Goal: Information Seeking & Learning: Learn about a topic

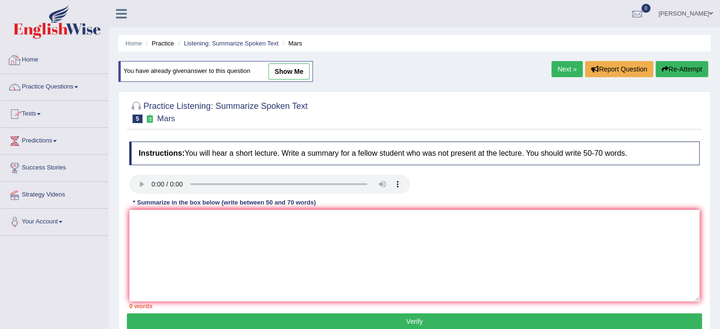
click at [43, 85] on link "Practice Questions" at bounding box center [54, 86] width 108 height 24
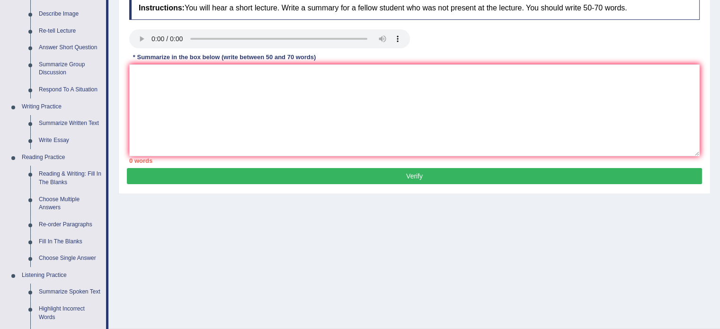
scroll to position [147, 0]
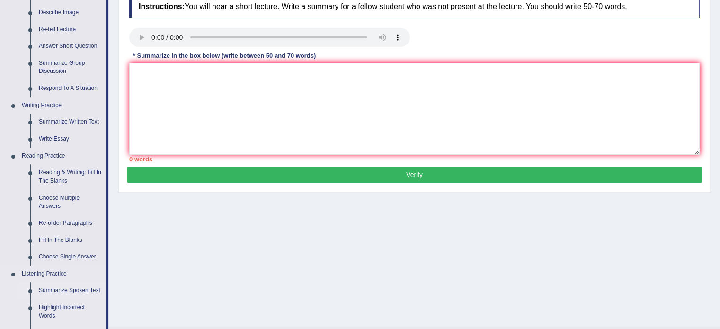
click at [59, 289] on link "Summarize Spoken Text" at bounding box center [71, 290] width 72 height 17
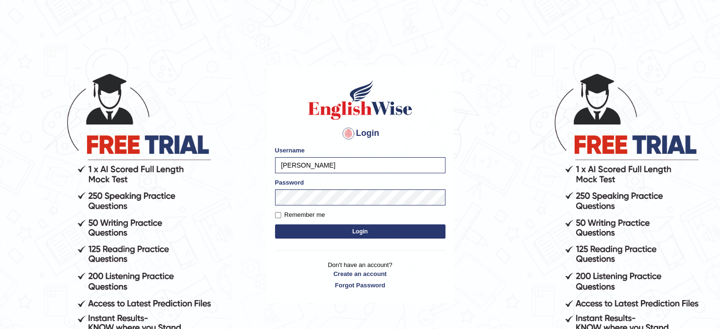
click at [344, 233] on button "Login" at bounding box center [360, 231] width 170 height 14
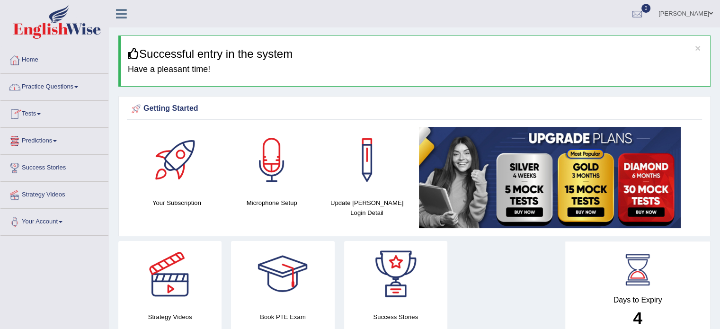
click at [47, 85] on link "Practice Questions" at bounding box center [54, 86] width 108 height 24
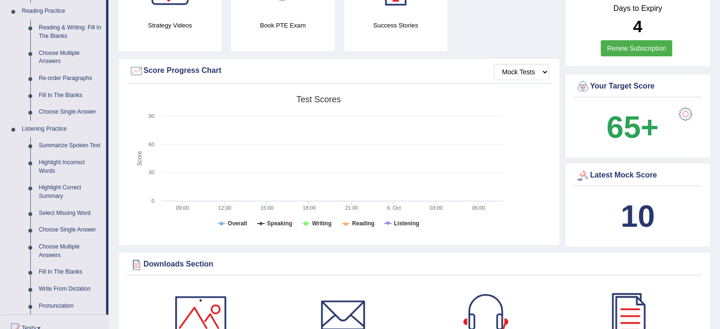
scroll to position [293, 0]
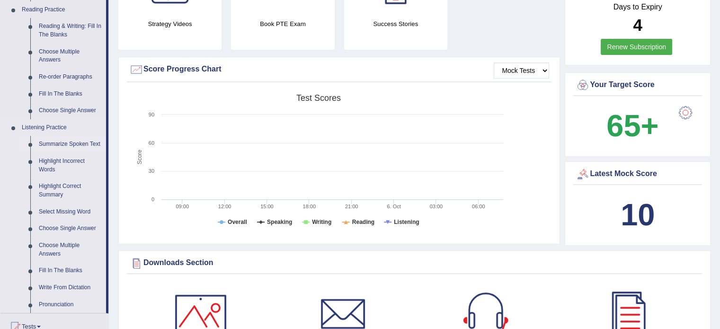
click at [79, 143] on link "Summarize Spoken Text" at bounding box center [71, 144] width 72 height 17
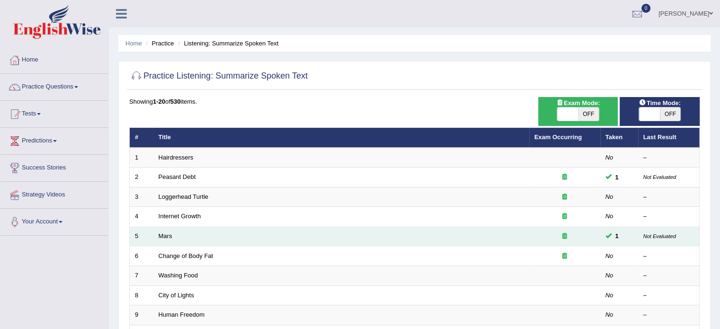
click at [187, 237] on td "Mars" at bounding box center [341, 237] width 376 height 20
click at [167, 233] on link "Mars" at bounding box center [166, 236] width 14 height 7
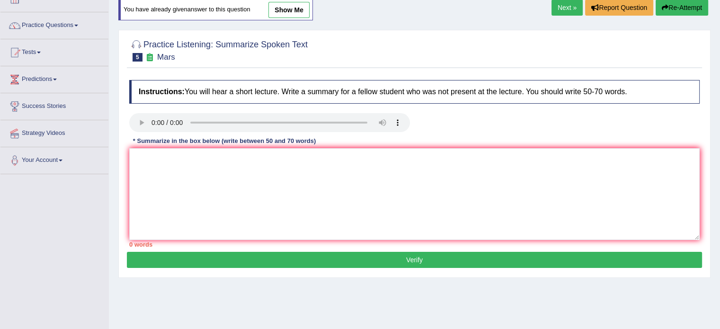
scroll to position [73, 0]
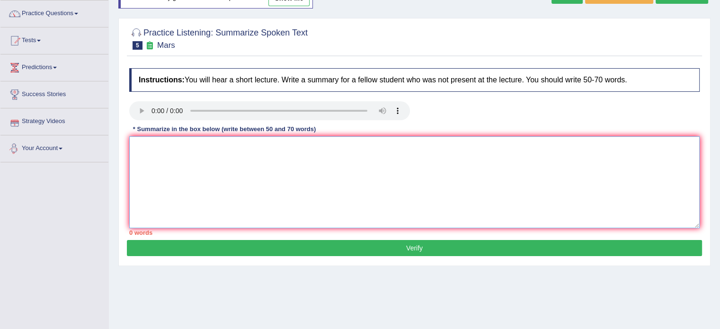
click at [266, 151] on textarea at bounding box center [414, 182] width 571 height 92
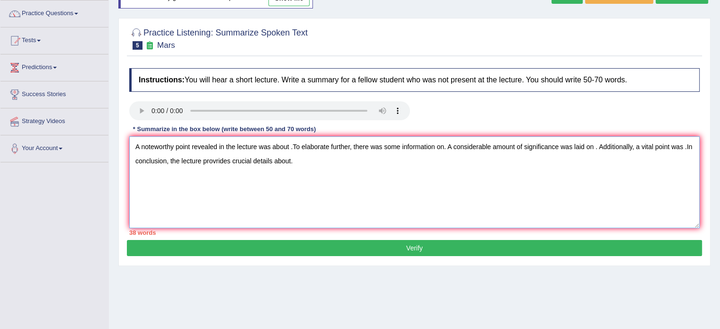
click at [291, 145] on textarea "A noteworthy point revealed in the lecture was about .To elaborate further, the…" at bounding box center [414, 182] width 571 height 92
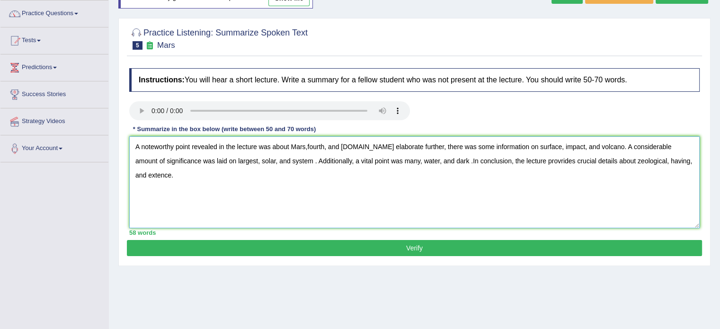
type textarea "A noteworthy point revealed in the lecture was about Mars,fourth, and planet.To…"
click at [401, 245] on button "Verify" at bounding box center [414, 248] width 575 height 16
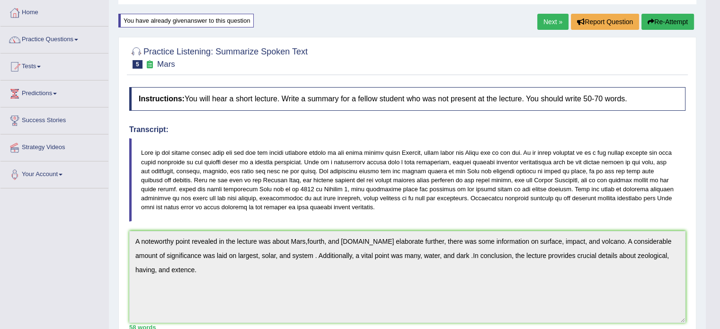
scroll to position [0, 0]
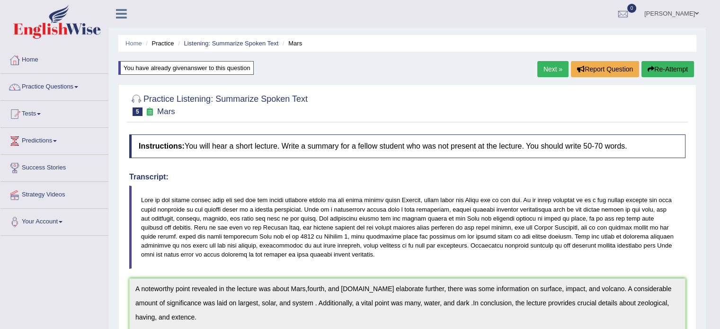
click at [668, 63] on button "Re-Attempt" at bounding box center [668, 69] width 53 height 16
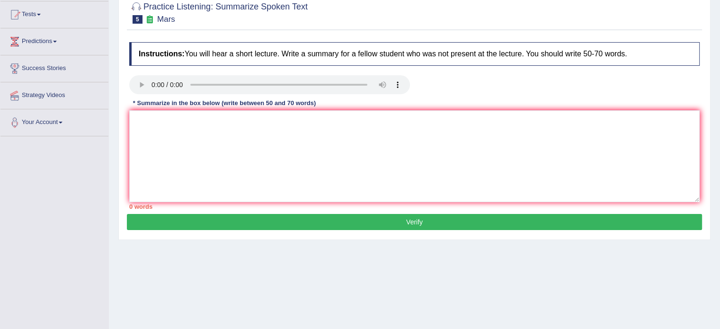
scroll to position [98, 0]
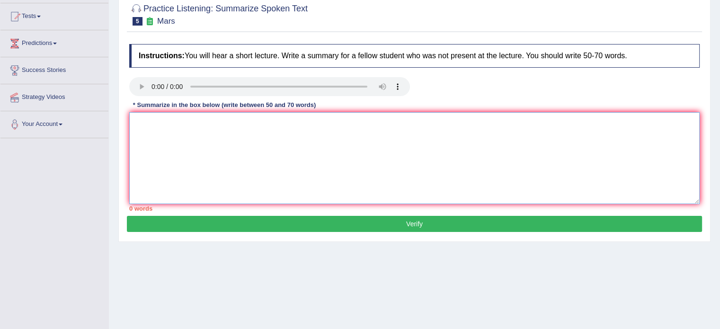
click at [251, 134] on textarea at bounding box center [414, 158] width 571 height 92
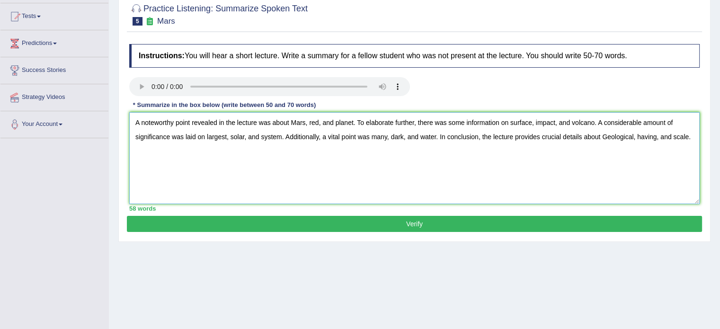
type textarea "A noteworthy point revealed in the lecture was about Mars, red, and planet. To …"
click at [423, 219] on button "Verify" at bounding box center [414, 224] width 575 height 16
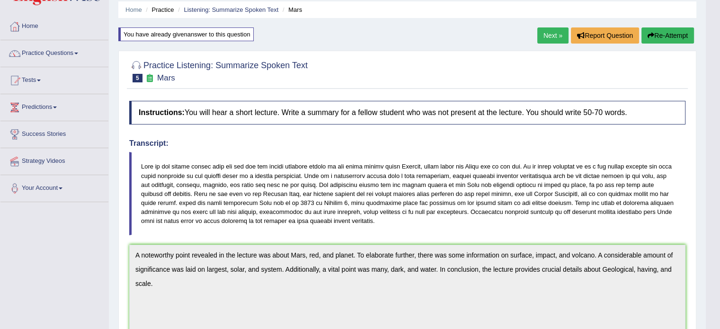
scroll to position [0, 0]
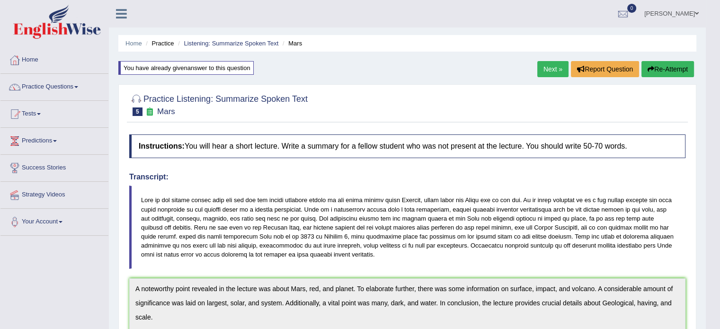
click at [541, 71] on link "Next »" at bounding box center [553, 69] width 31 height 16
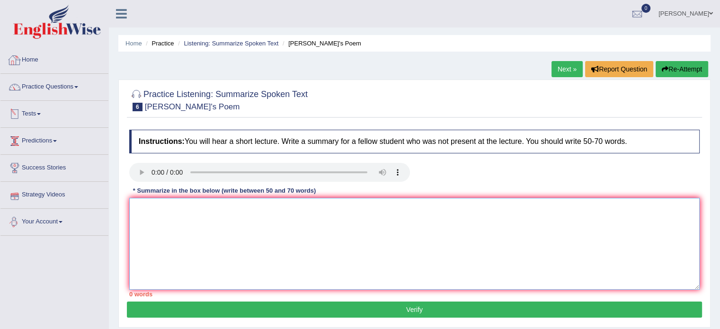
click at [163, 202] on textarea at bounding box center [414, 244] width 571 height 92
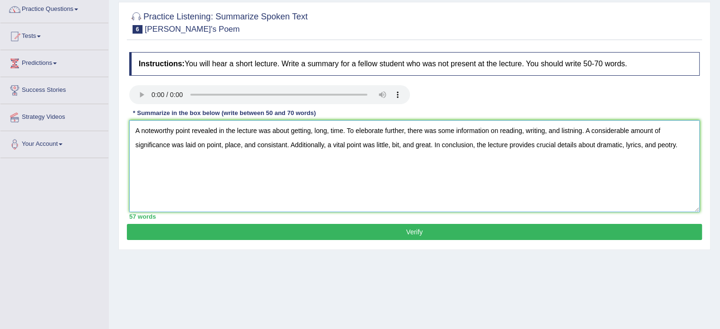
scroll to position [78, 0]
type textarea "A noteworthy point revealed in the lecture was about getting, long, time. To el…"
drag, startPoint x: 408, startPoint y: 221, endPoint x: 408, endPoint y: 226, distance: 5.2
click at [408, 224] on div "Practice Listening: Summarize Spoken Text 6 Shakespeare's Poem Instructions: Yo…" at bounding box center [414, 125] width 592 height 248
click at [408, 226] on button "Verify" at bounding box center [414, 232] width 575 height 16
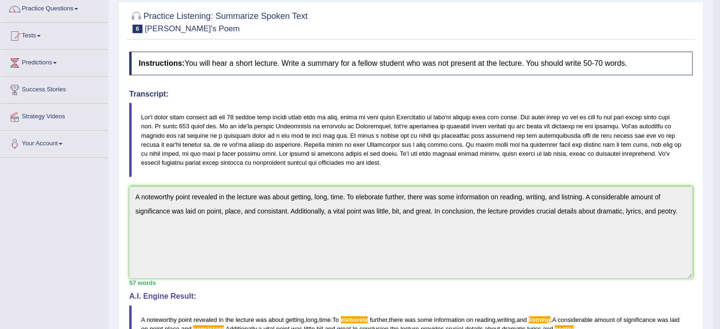
drag, startPoint x: 727, startPoint y: 174, endPoint x: 727, endPoint y: 193, distance: 18.9
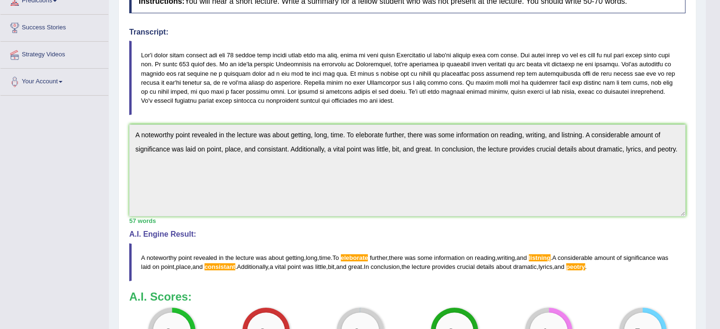
scroll to position [1, 0]
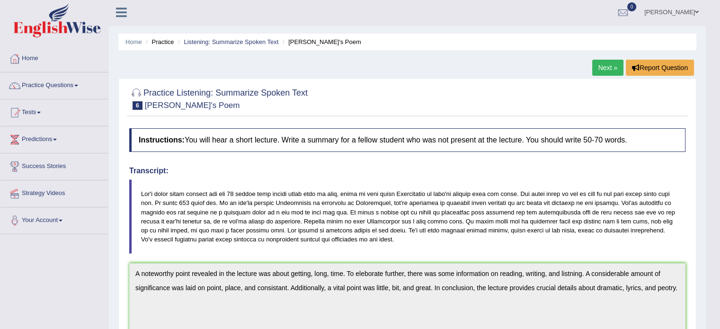
click at [600, 67] on link "Next »" at bounding box center [607, 68] width 31 height 16
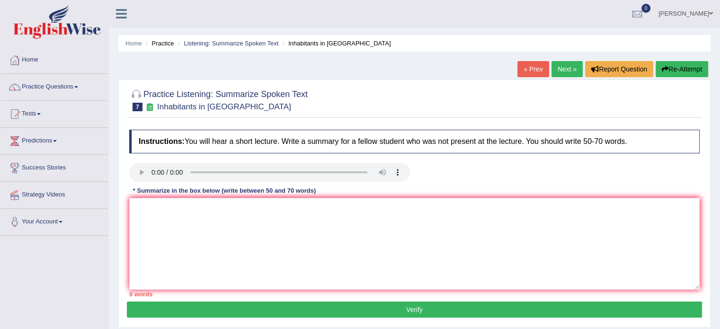
click at [532, 69] on link "« Prev" at bounding box center [533, 69] width 31 height 16
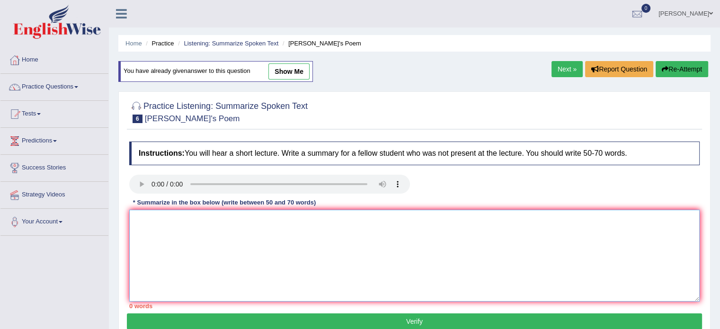
click at [149, 222] on textarea at bounding box center [414, 256] width 571 height 92
click at [702, 71] on button "Re-Attempt" at bounding box center [682, 69] width 53 height 16
click at [252, 231] on textarea at bounding box center [414, 256] width 571 height 92
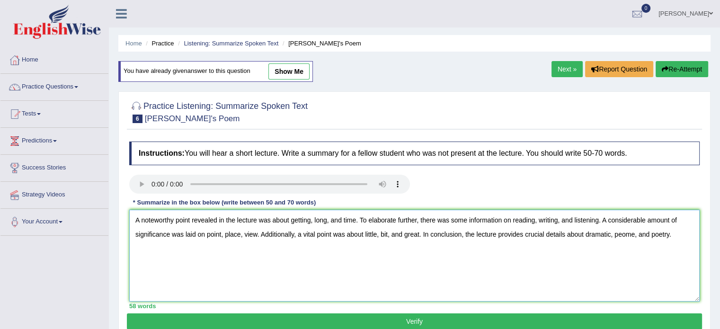
type textarea "A noteworthy point revealed in the lecture was about getting, long, and time. T…"
click at [414, 318] on button "Verify" at bounding box center [414, 322] width 575 height 16
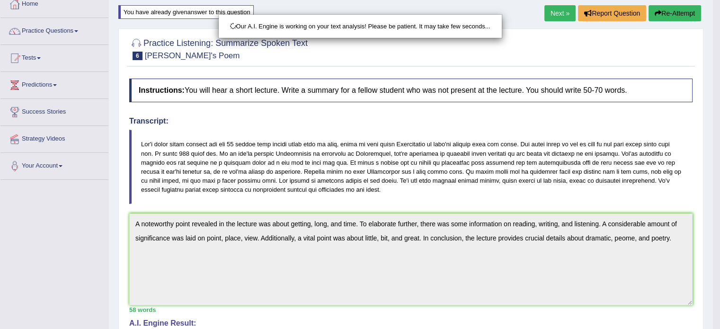
scroll to position [76, 0]
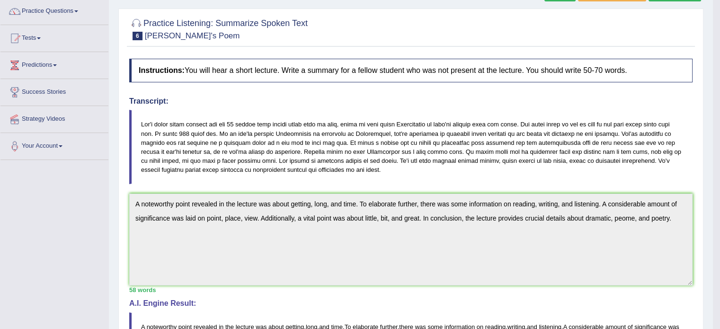
drag, startPoint x: 727, startPoint y: 248, endPoint x: 727, endPoint y: 253, distance: 5.7
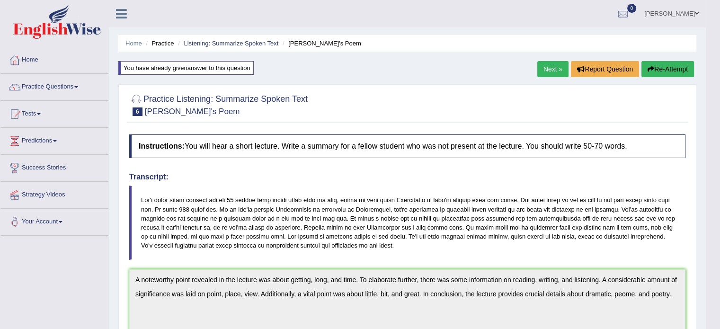
scroll to position [0, 0]
click at [667, 69] on button "Re-Attempt" at bounding box center [668, 69] width 53 height 16
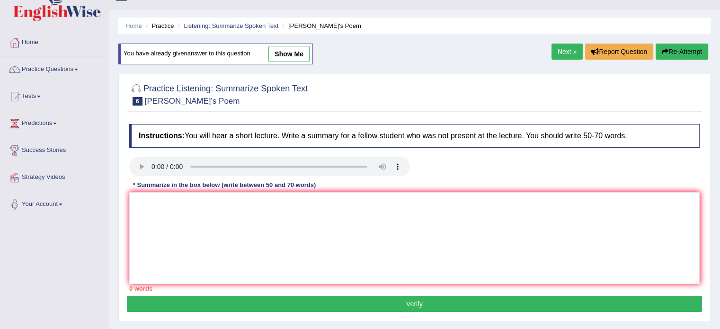
scroll to position [13, 0]
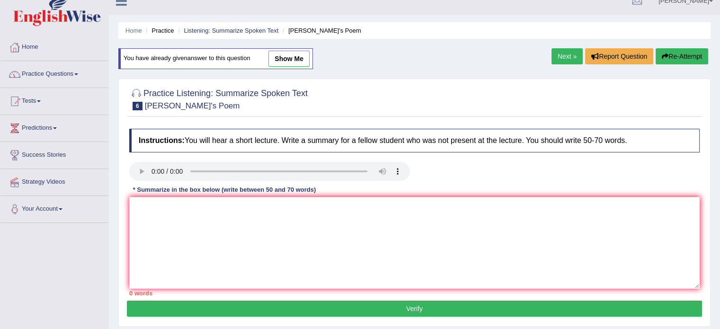
click at [292, 54] on link "show me" at bounding box center [289, 59] width 41 height 16
type textarea "A noteworthy point revealed in the lecture was about getting, long, and time. T…"
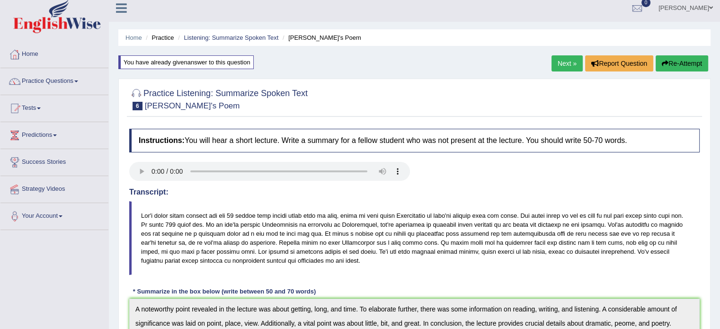
scroll to position [0, 0]
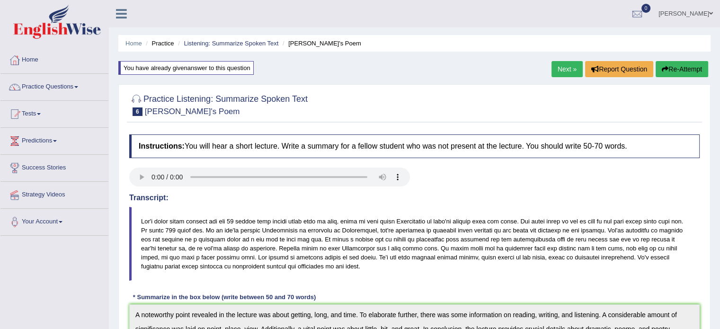
click at [563, 71] on link "Next »" at bounding box center [567, 69] width 31 height 16
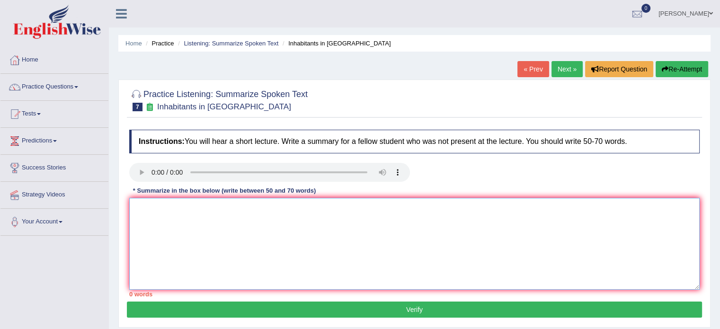
drag, startPoint x: 185, startPoint y: 214, endPoint x: 227, endPoint y: 209, distance: 41.9
click at [190, 211] on textarea at bounding box center [414, 244] width 571 height 92
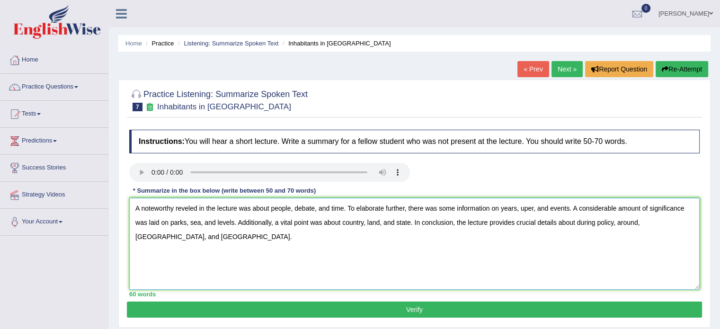
type textarea "A noteworthy reveled in the lecture was about people, debate, and time. To elab…"
click at [426, 309] on button "Verify" at bounding box center [414, 310] width 575 height 16
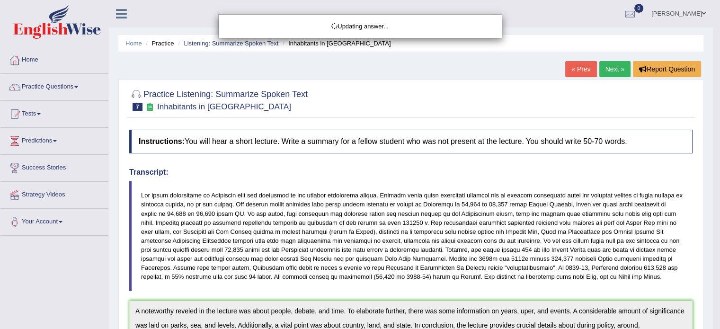
drag, startPoint x: 727, startPoint y: 143, endPoint x: 727, endPoint y: 149, distance: 6.2
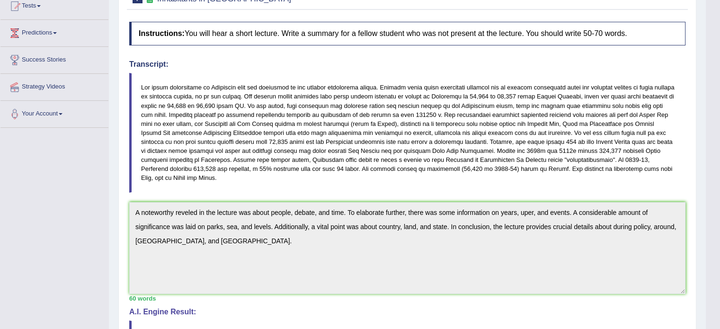
scroll to position [56, 0]
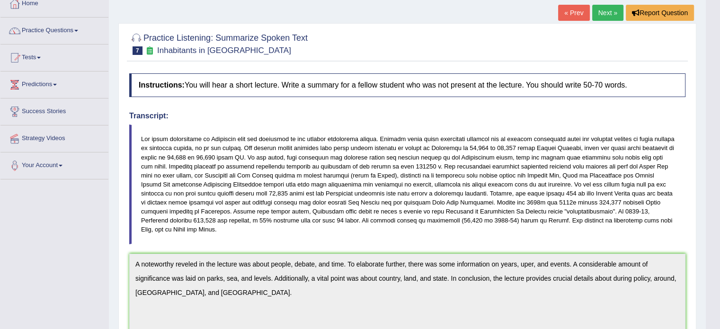
click at [713, 99] on body "Toggle navigation Home Practice Questions Speaking Practice Read Aloud Repeat S…" at bounding box center [360, 108] width 720 height 329
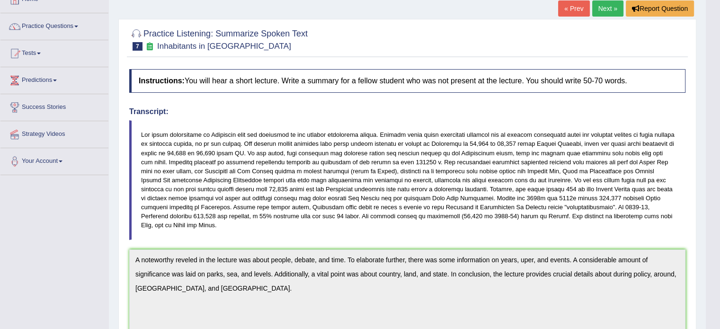
scroll to position [0, 0]
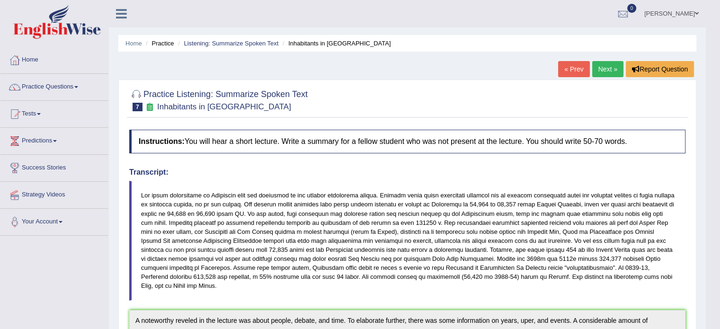
click at [605, 66] on link "Next »" at bounding box center [607, 69] width 31 height 16
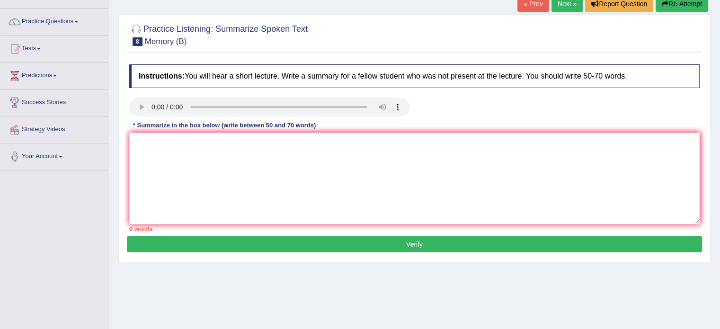
scroll to position [66, 0]
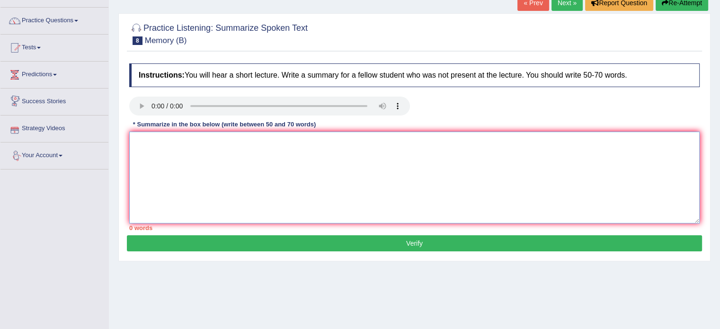
click at [161, 147] on textarea at bounding box center [414, 178] width 571 height 92
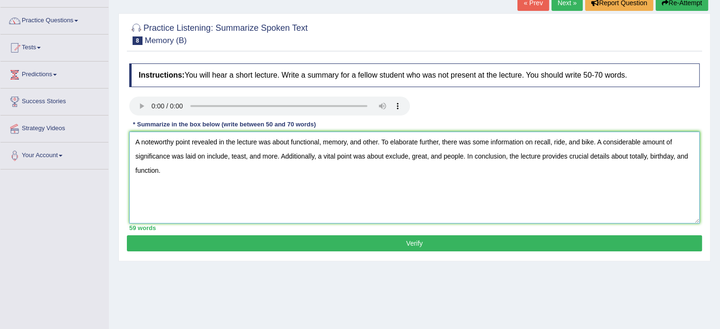
type textarea "A noteworthy point revealed in the lecture was about functional, memory, and ot…"
click at [367, 244] on button "Verify" at bounding box center [414, 243] width 575 height 16
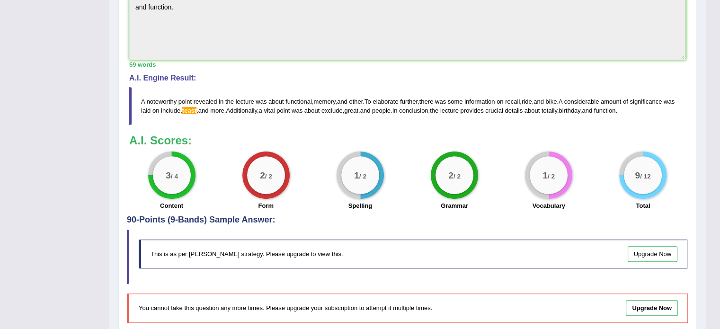
scroll to position [305, 0]
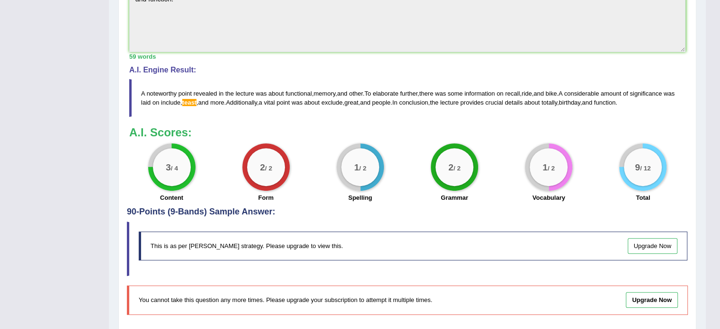
drag, startPoint x: 724, startPoint y: 182, endPoint x: 718, endPoint y: 190, distance: 10.2
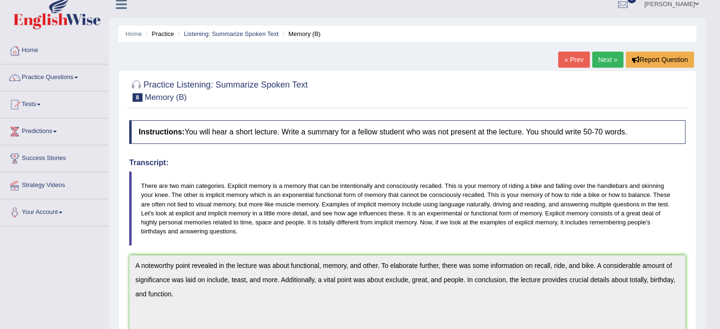
scroll to position [0, 0]
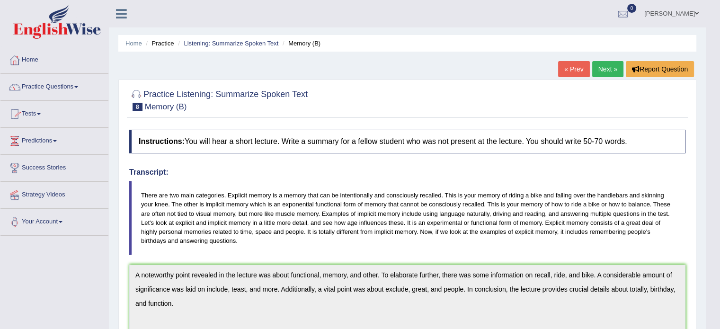
click at [60, 83] on link "Practice Questions" at bounding box center [54, 86] width 108 height 24
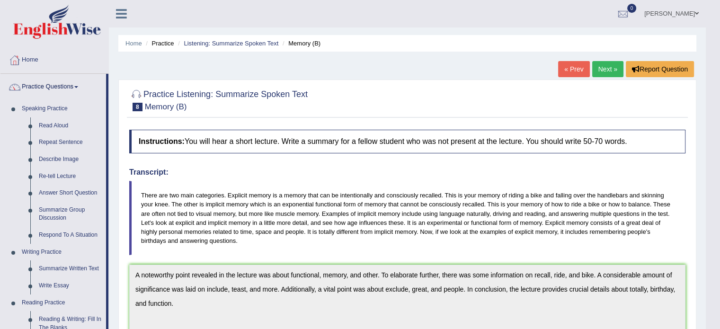
click at [604, 68] on link "Next »" at bounding box center [607, 69] width 31 height 16
